Goal: Transaction & Acquisition: Purchase product/service

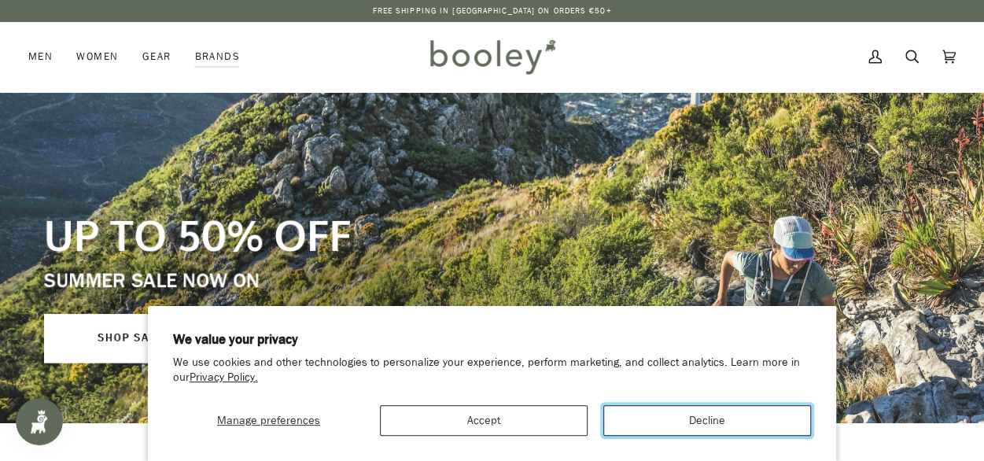
click at [682, 425] on button "Decline" at bounding box center [708, 420] width 208 height 31
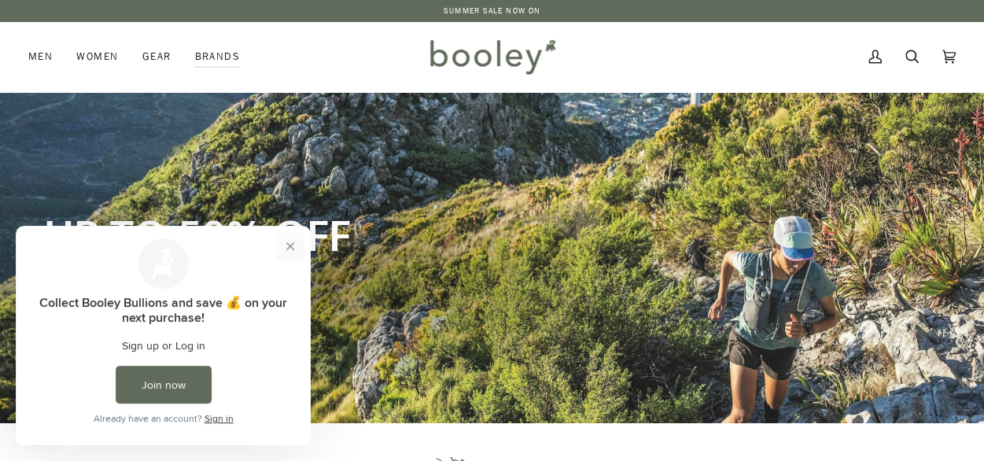
click at [290, 246] on button "Close prompt" at bounding box center [290, 246] width 28 height 28
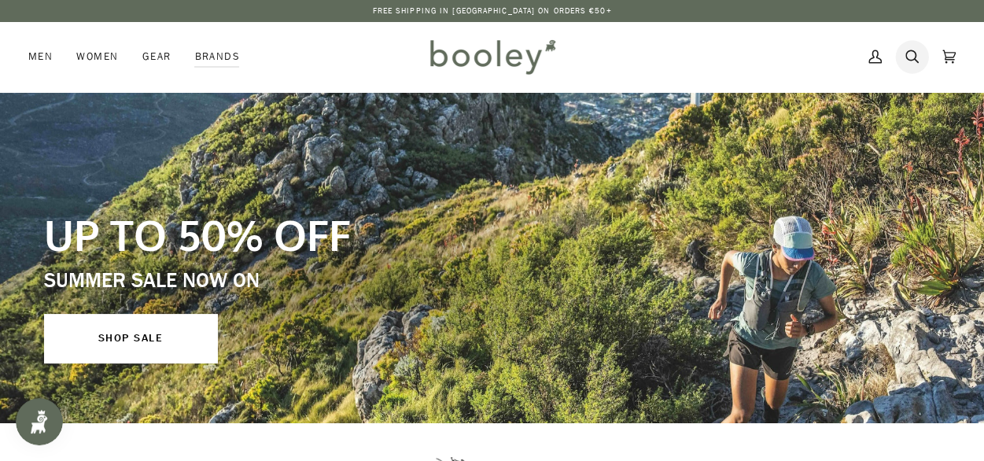
click at [913, 57] on icon at bounding box center [912, 57] width 13 height 24
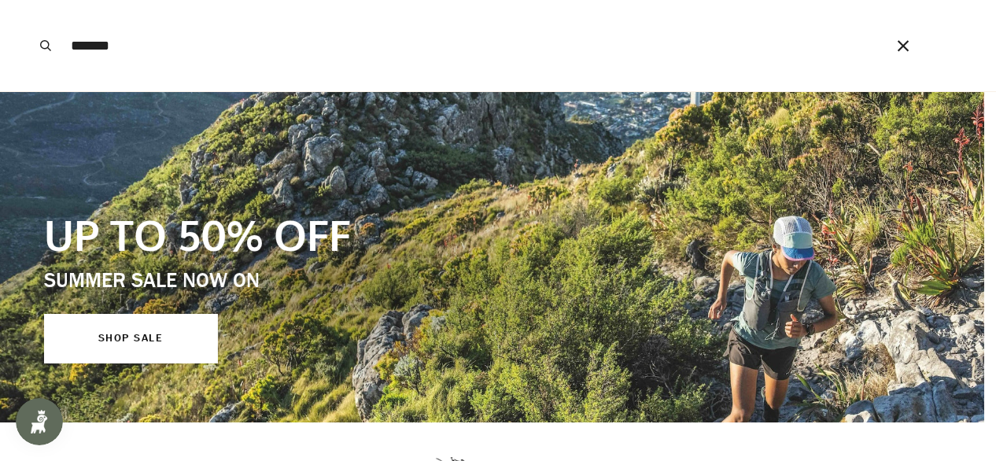
type input "*******"
click at [28, 0] on button "Search" at bounding box center [45, 45] width 35 height 91
click at [116, 347] on span at bounding box center [498, 230] width 996 height 461
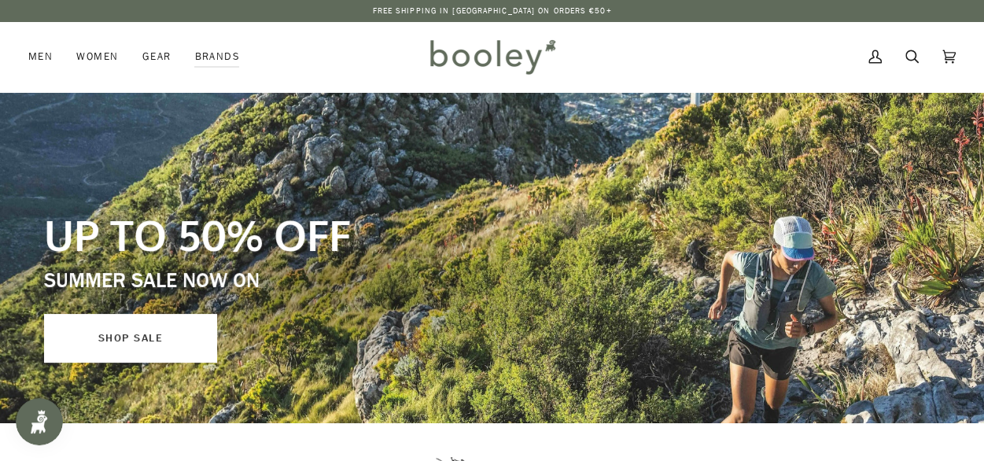
click at [116, 347] on link "SHOP SALE" at bounding box center [130, 338] width 173 height 49
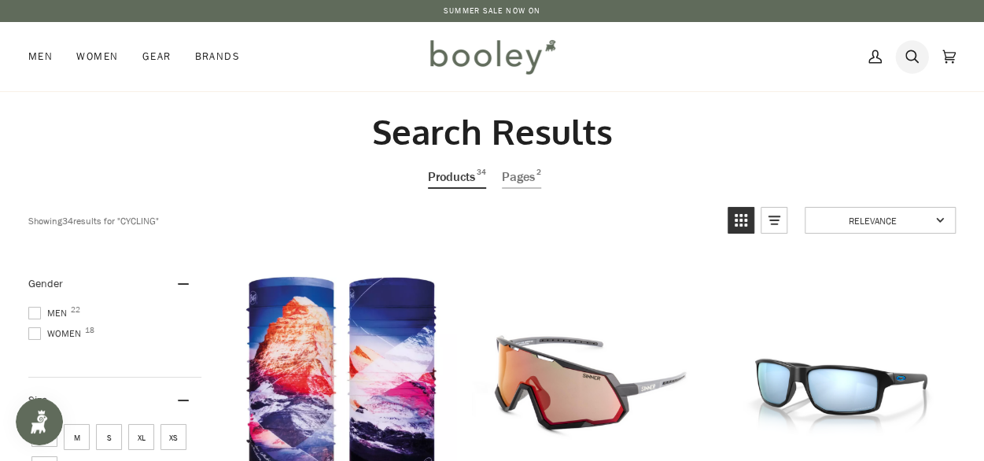
click at [915, 56] on icon at bounding box center [912, 56] width 13 height 13
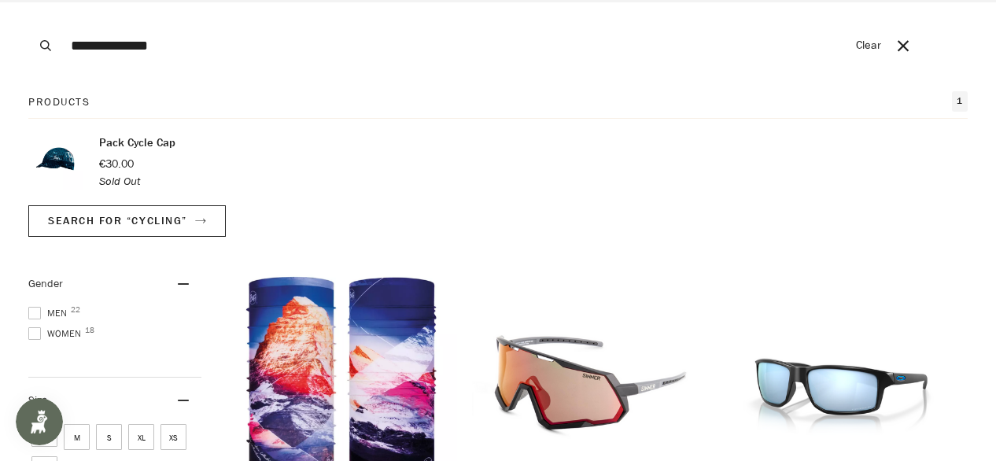
click at [28, 0] on button "Search" at bounding box center [45, 45] width 35 height 91
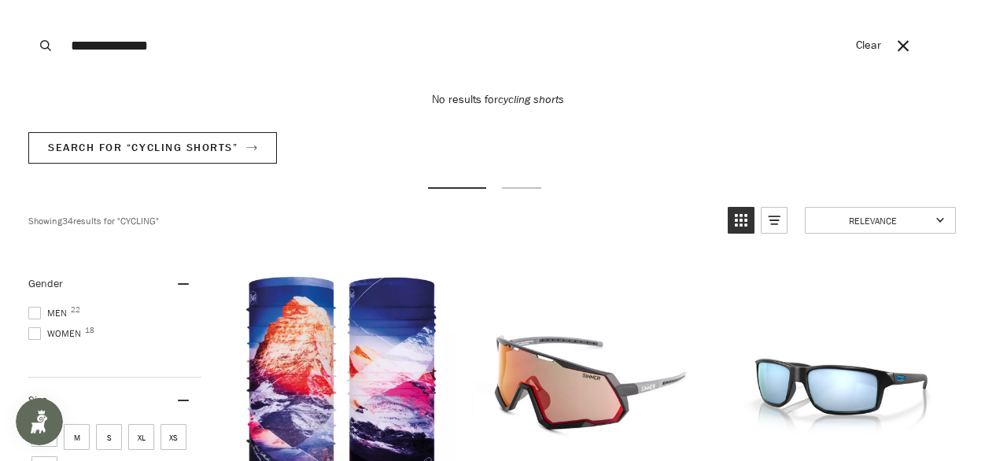
drag, startPoint x: 117, startPoint y: 50, endPoint x: 163, endPoint y: 45, distance: 45.9
click at [163, 45] on input "**********" at bounding box center [455, 45] width 785 height 91
type input "**********"
click at [28, 0] on button "Search" at bounding box center [45, 45] width 35 height 91
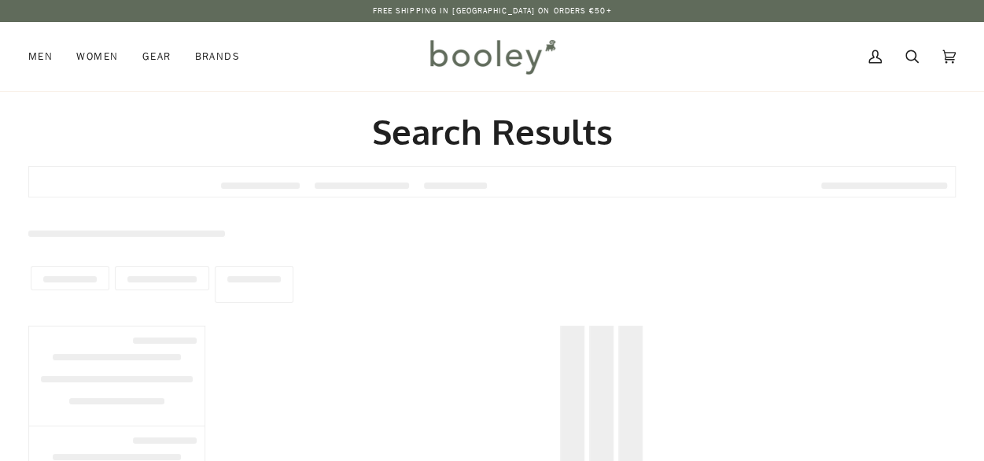
type input "**********"
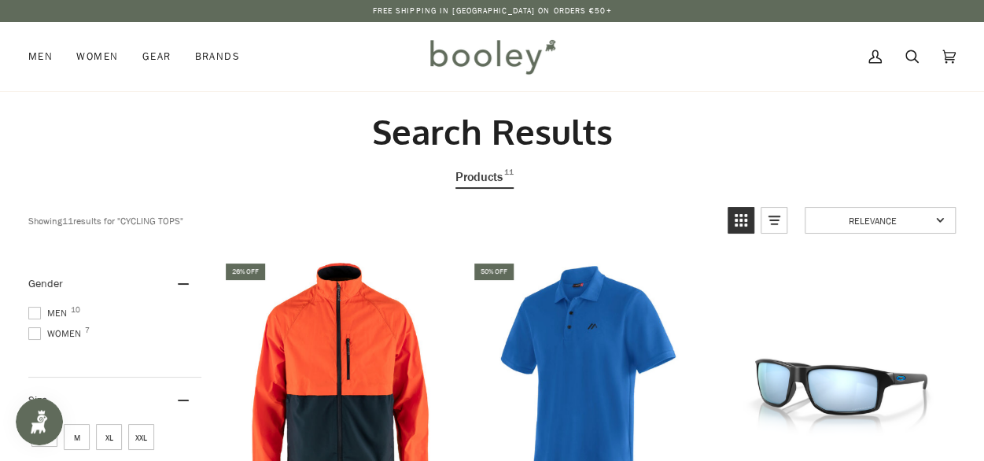
click at [35, 330] on span at bounding box center [34, 333] width 13 height 13
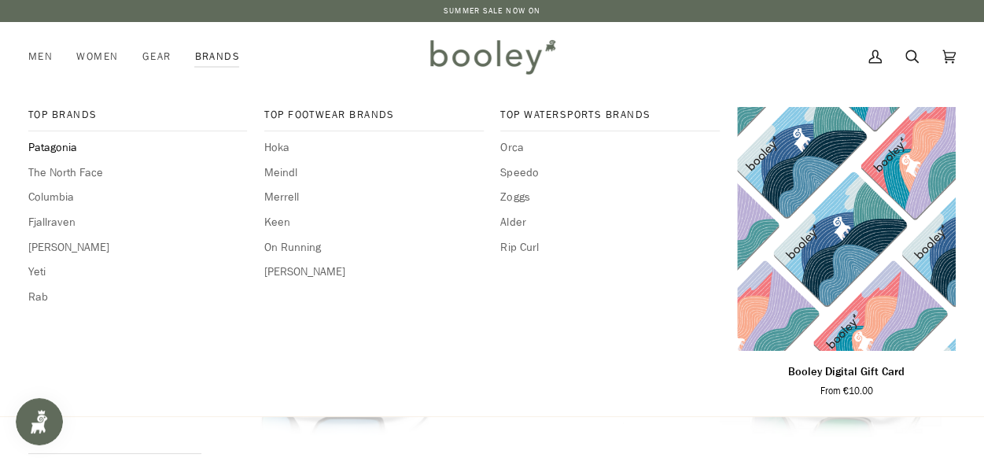
click at [41, 144] on span "Patagonia" at bounding box center [137, 147] width 219 height 17
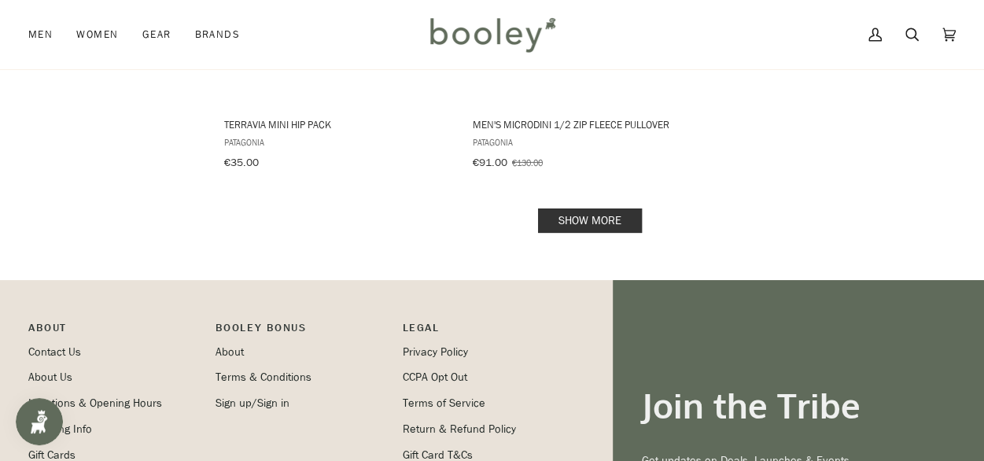
scroll to position [2568, 0]
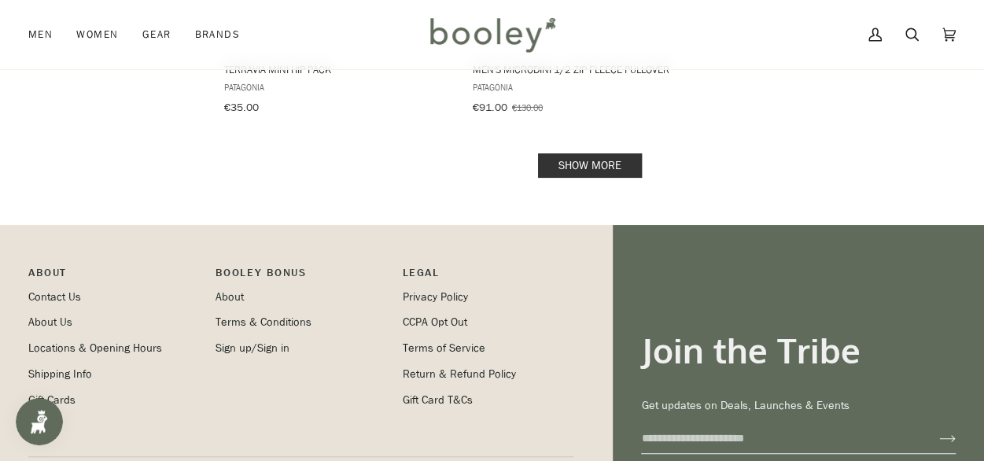
click at [616, 153] on link "Show more" at bounding box center [590, 165] width 104 height 24
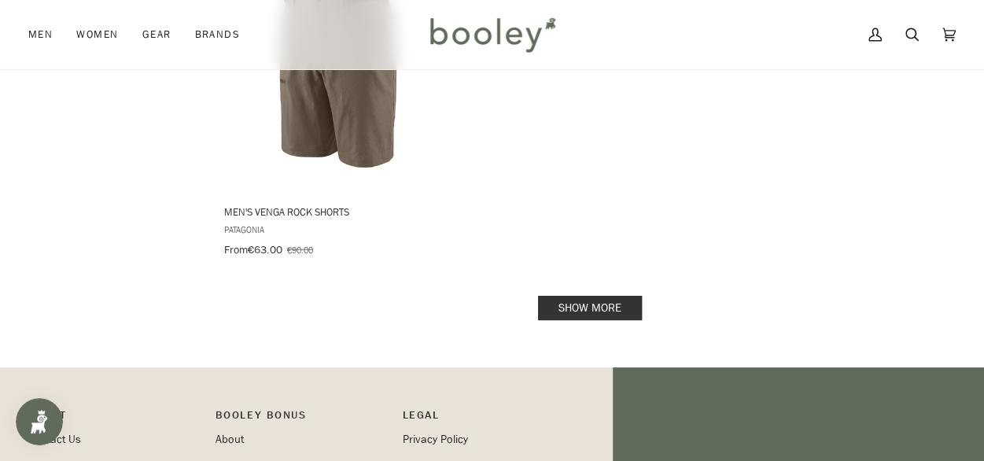
scroll to position [4820, 0]
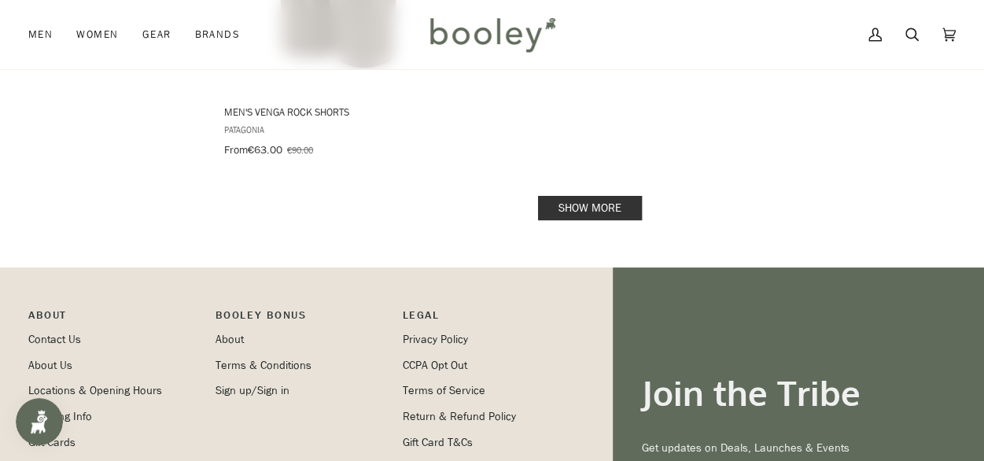
click at [622, 196] on link "Show more" at bounding box center [590, 208] width 104 height 24
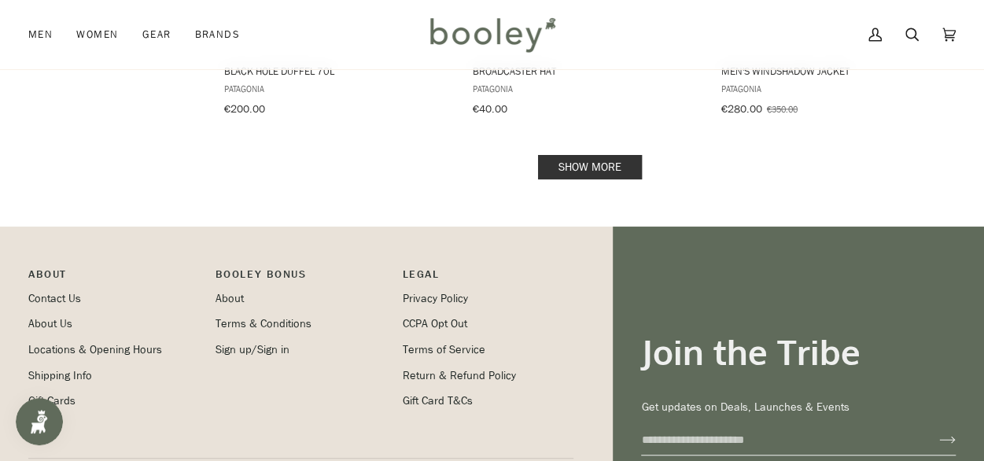
scroll to position [6865, 0]
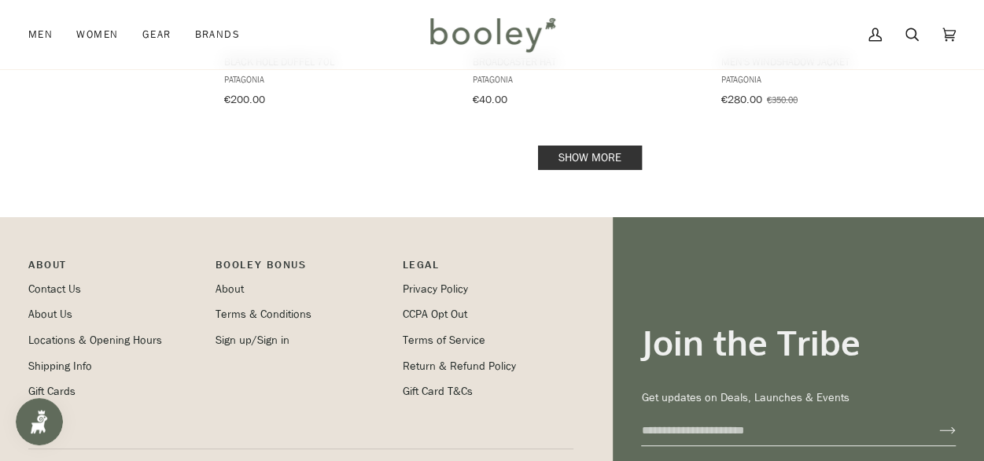
click at [620, 146] on link "Show more" at bounding box center [590, 158] width 104 height 24
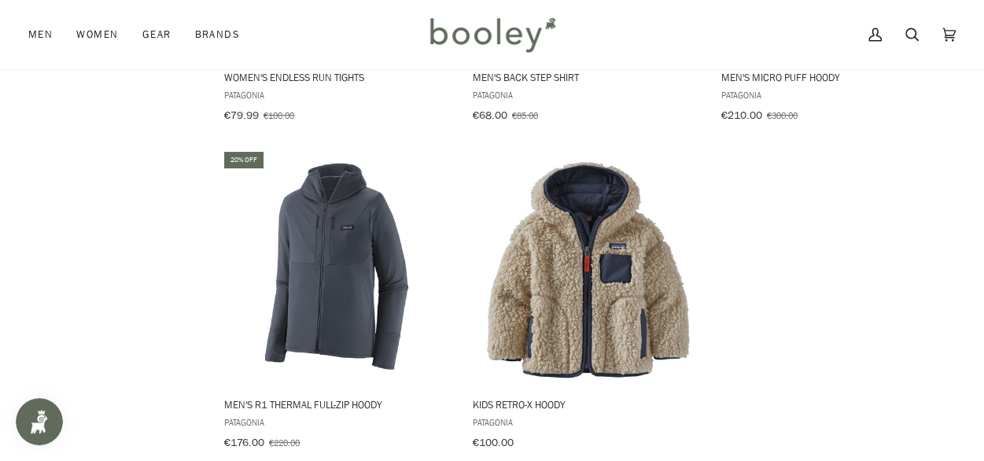
scroll to position [8780, 0]
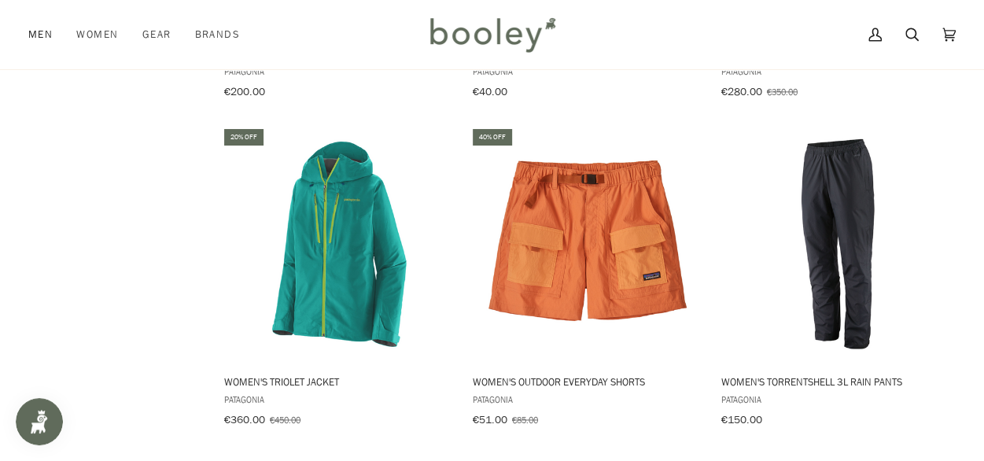
scroll to position [6865, 0]
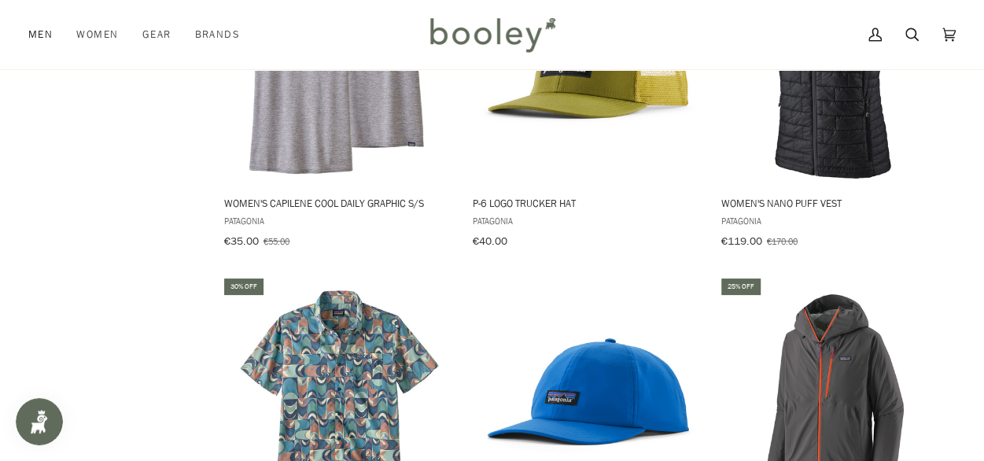
scroll to position [2568, 0]
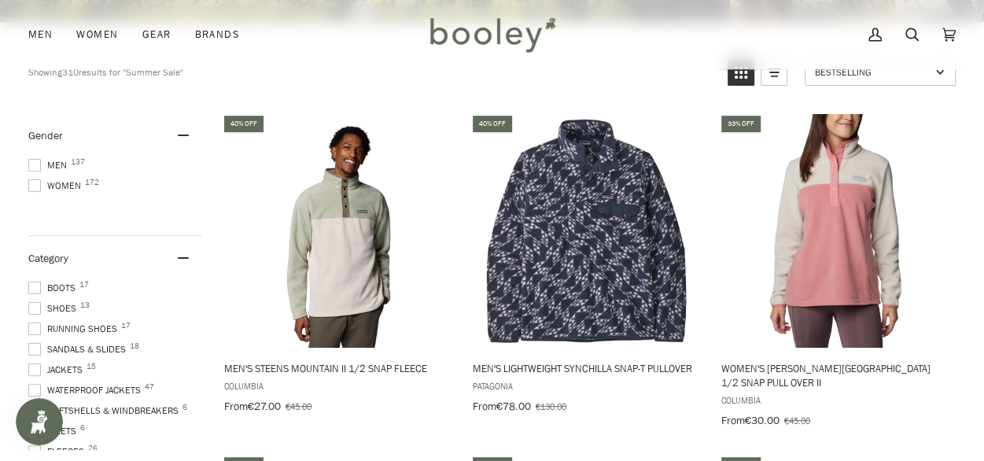
scroll to position [339, 0]
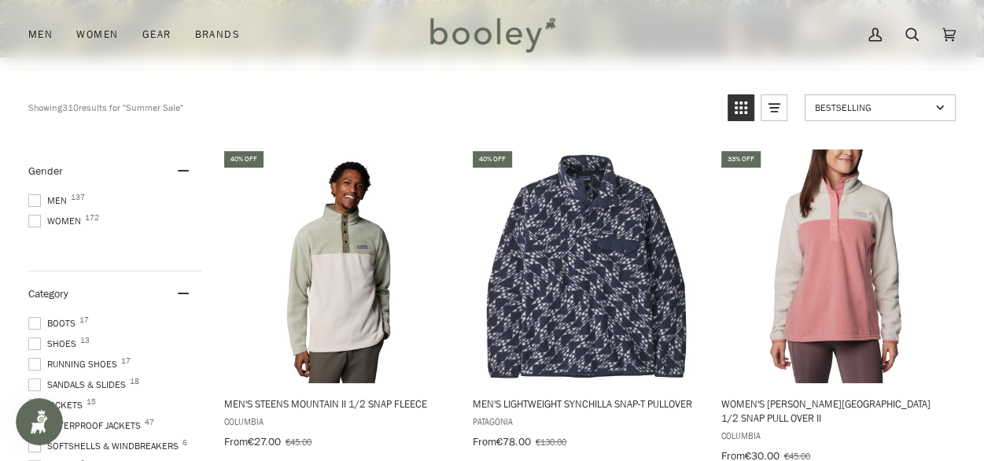
click at [29, 221] on span at bounding box center [34, 221] width 13 height 13
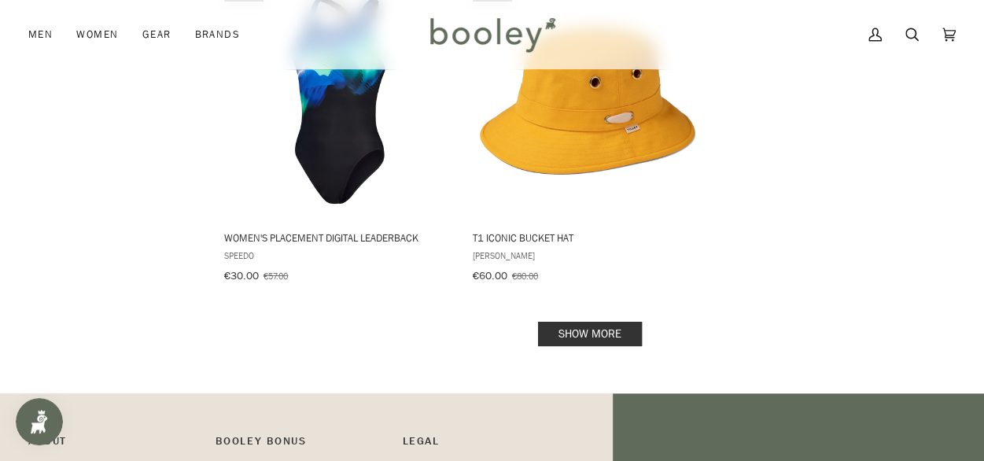
scroll to position [2531, 0]
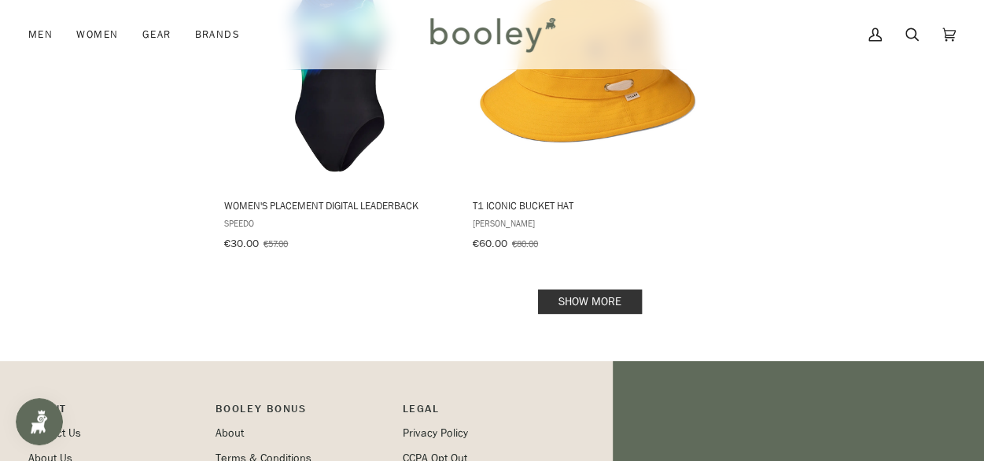
click at [592, 290] on link "Show more" at bounding box center [590, 302] width 104 height 24
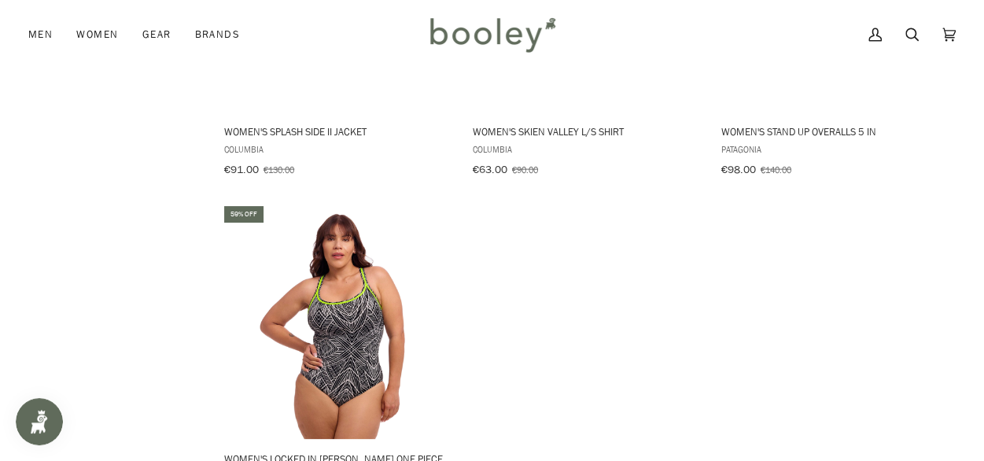
scroll to position [4640, 0]
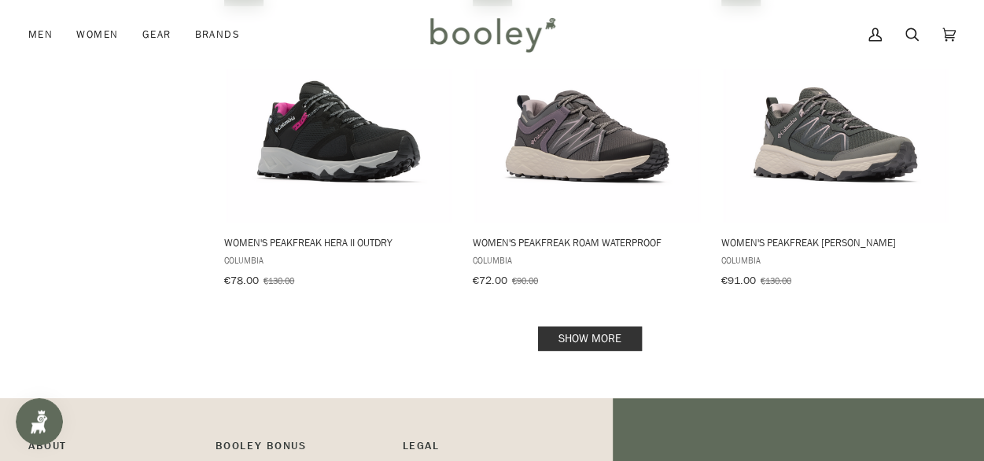
scroll to position [6829, 0]
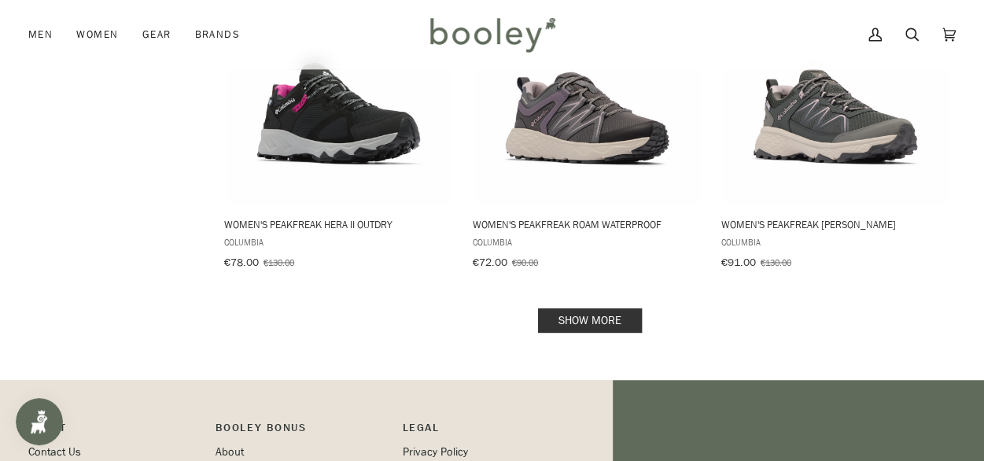
click at [623, 308] on link "Show more" at bounding box center [590, 320] width 104 height 24
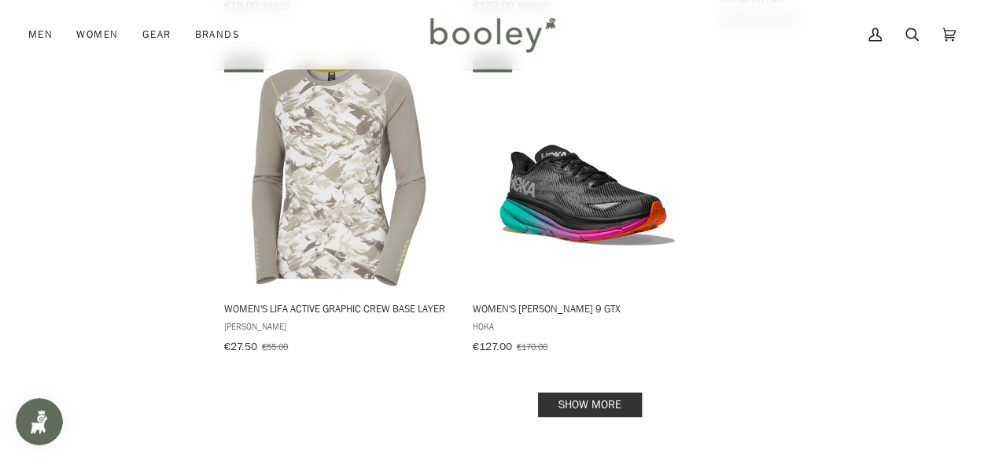
scroll to position [9112, 0]
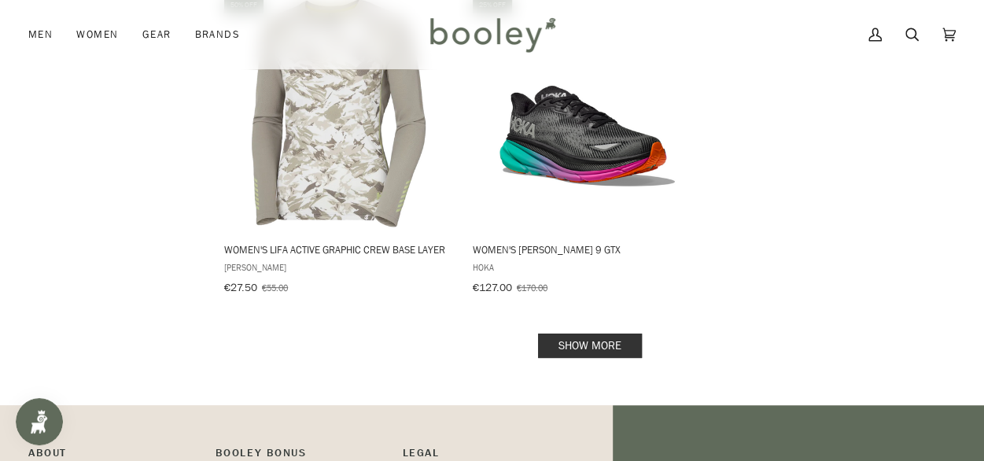
click at [630, 334] on link "Show more" at bounding box center [590, 346] width 104 height 24
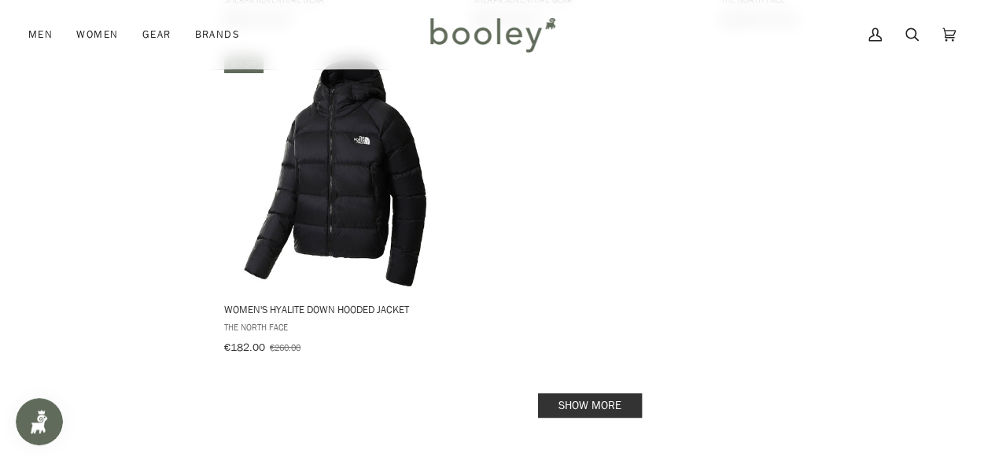
scroll to position [11433, 0]
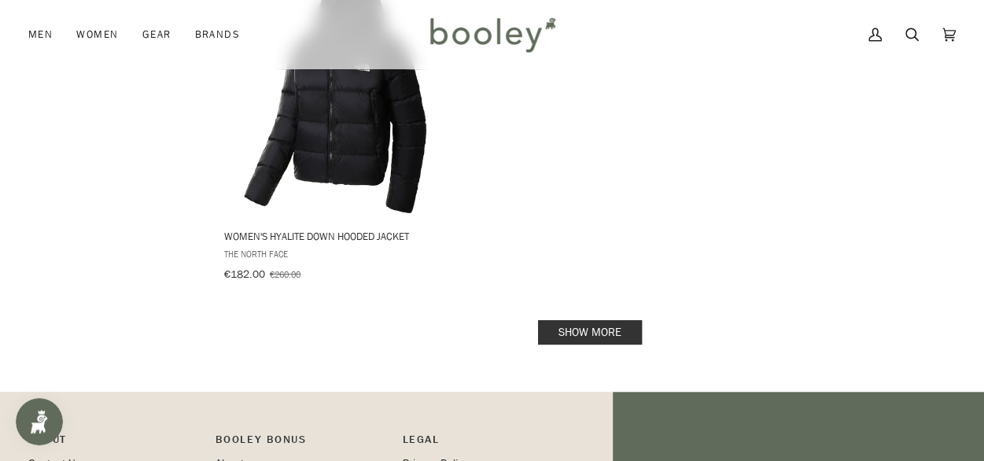
click at [616, 320] on link "Show more" at bounding box center [590, 332] width 104 height 24
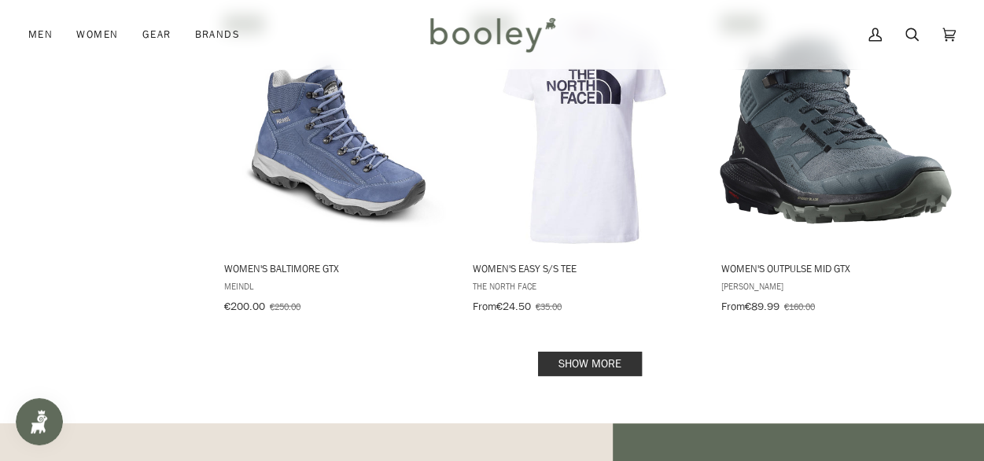
scroll to position [13416, 0]
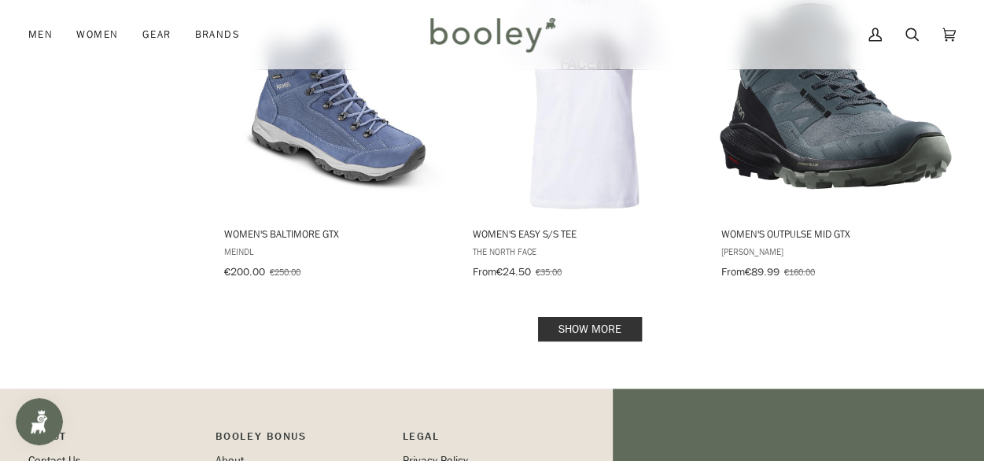
click at [614, 317] on link "Show more" at bounding box center [590, 329] width 104 height 24
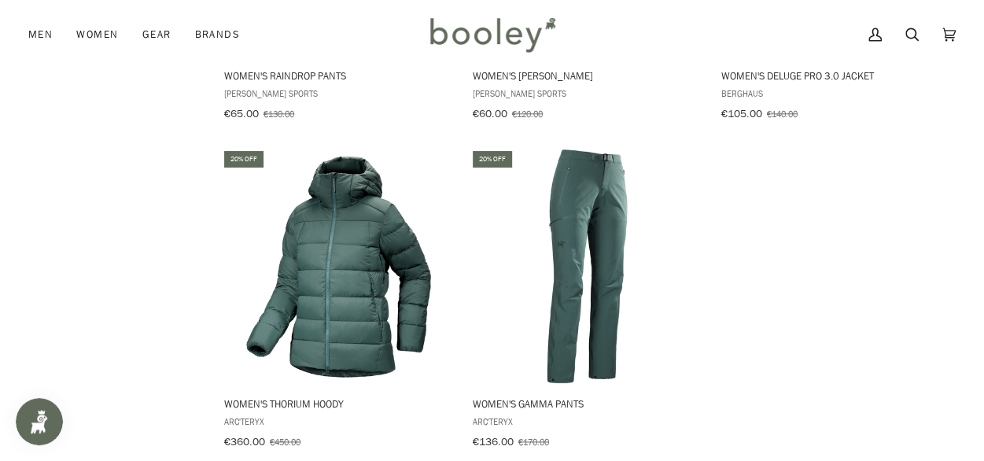
scroll to position [15628, 0]
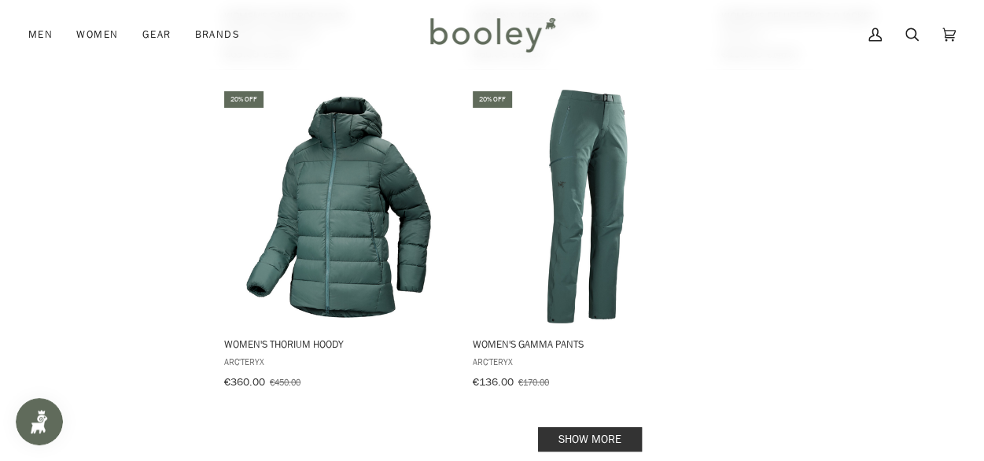
click at [622, 427] on link "Show more" at bounding box center [590, 439] width 104 height 24
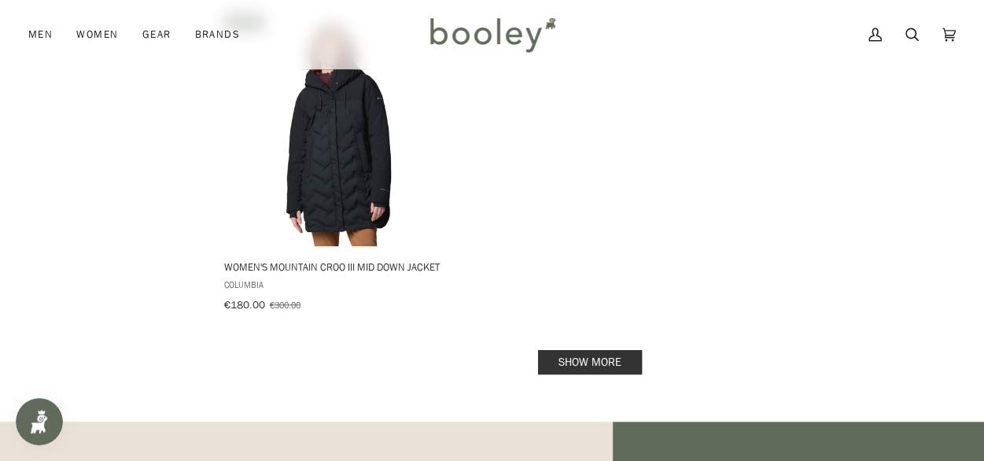
scroll to position [18021, 0]
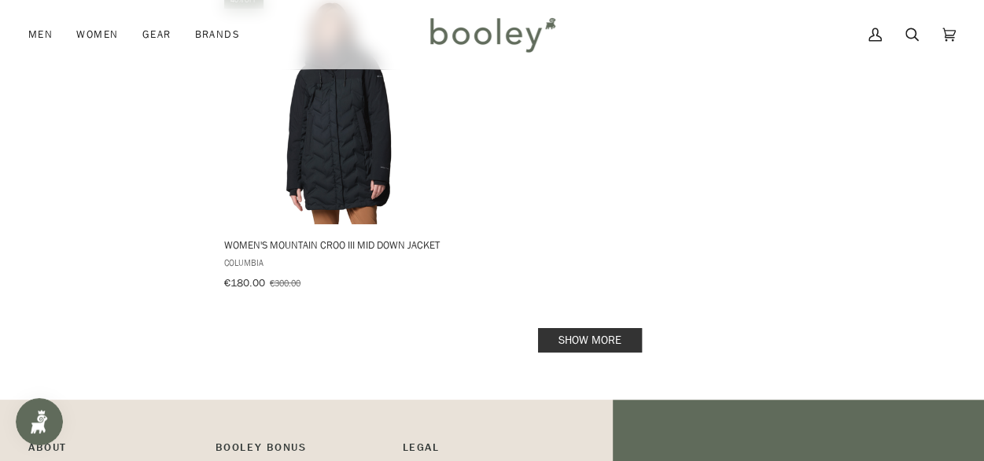
click at [596, 328] on link "Show more" at bounding box center [590, 340] width 104 height 24
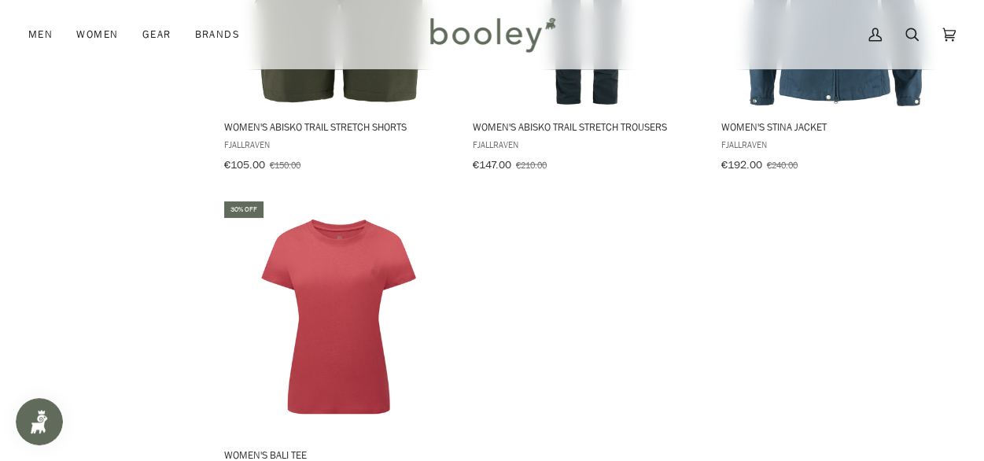
scroll to position [19154, 0]
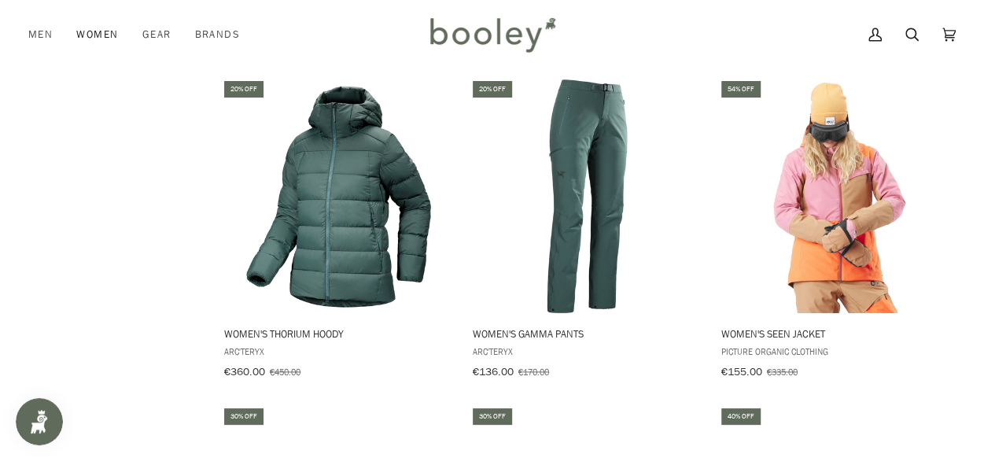
scroll to position [15628, 0]
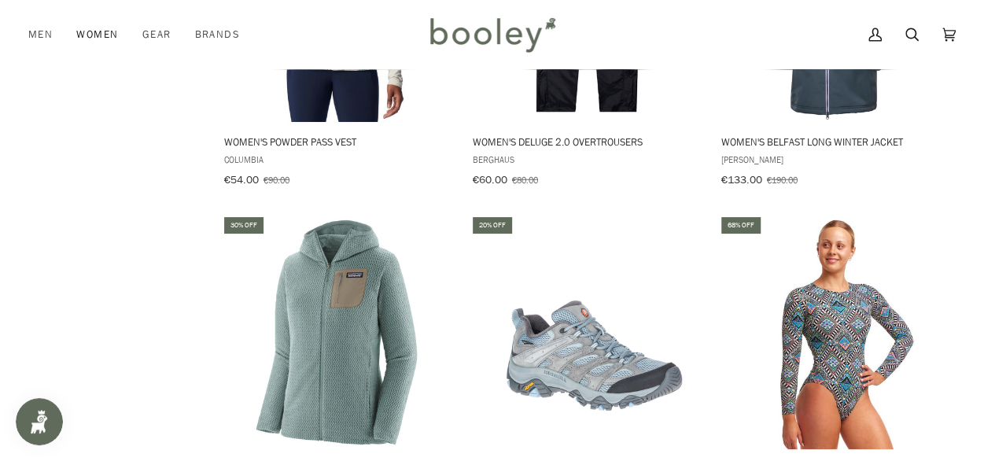
scroll to position [6829, 0]
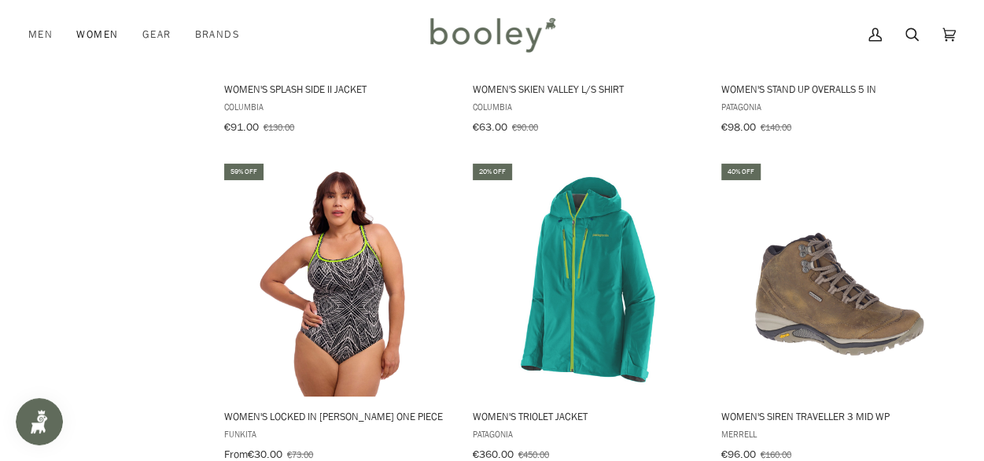
scroll to position [4640, 0]
